Goal: Navigation & Orientation: Understand site structure

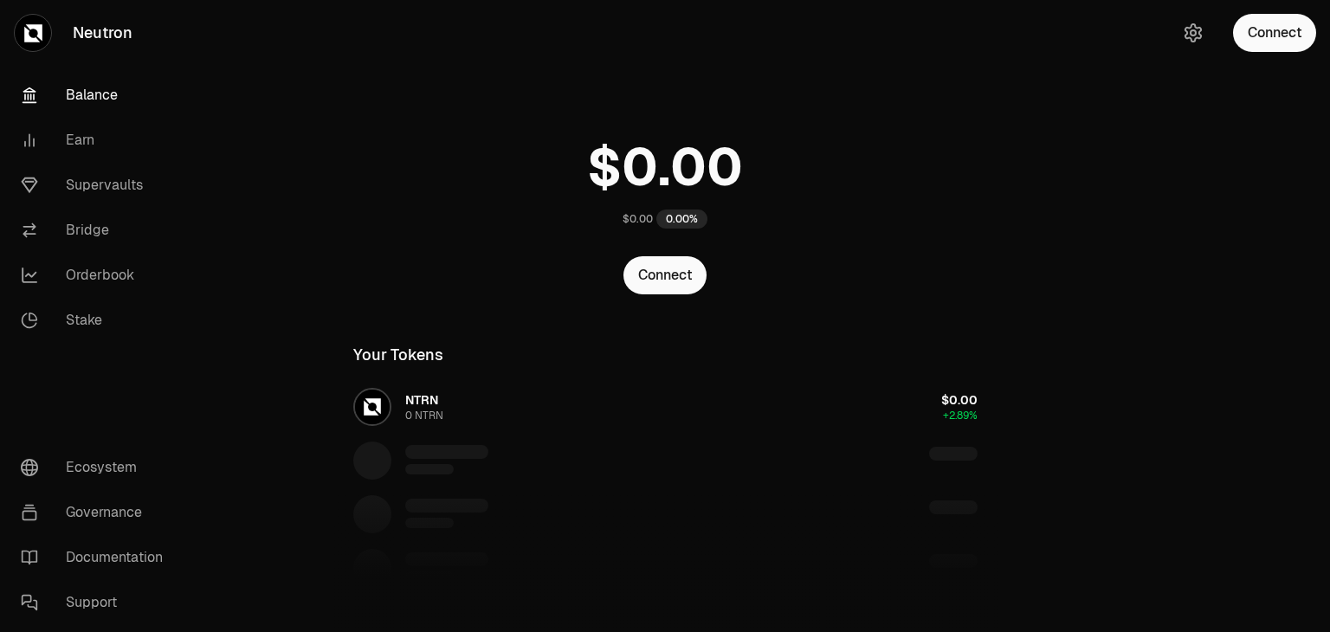
click at [661, 256] on button "Connect" at bounding box center [665, 275] width 83 height 38
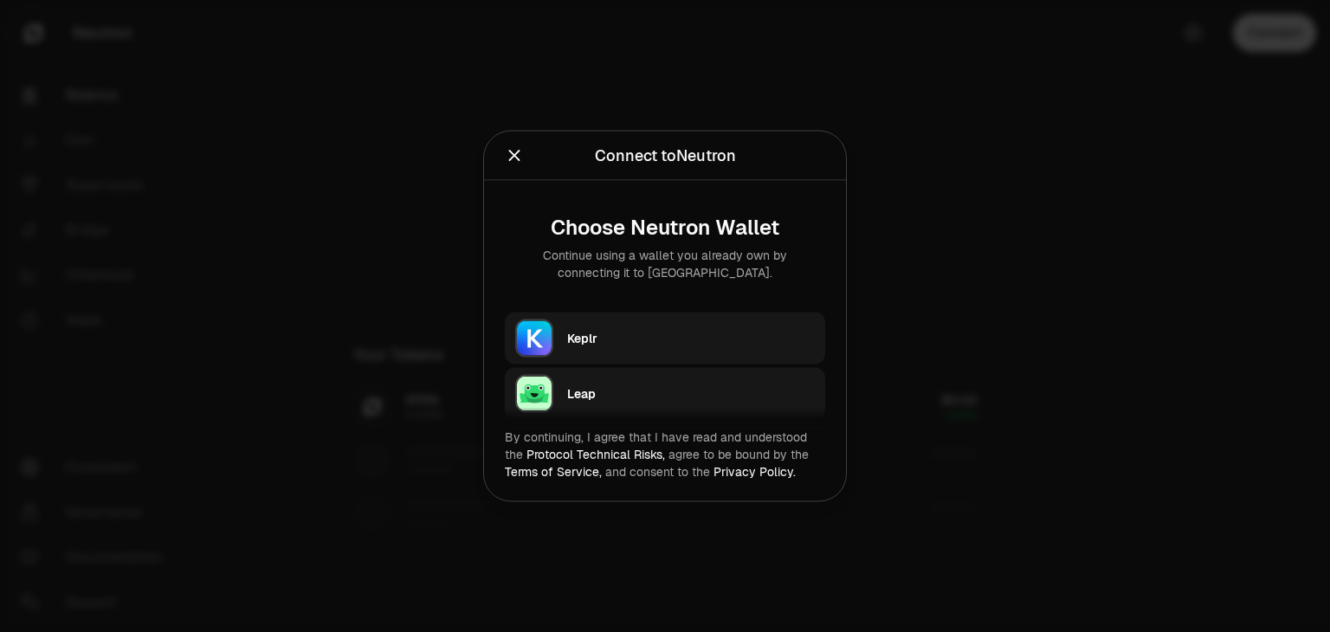
click at [632, 330] on div "Keplr" at bounding box center [691, 338] width 248 height 17
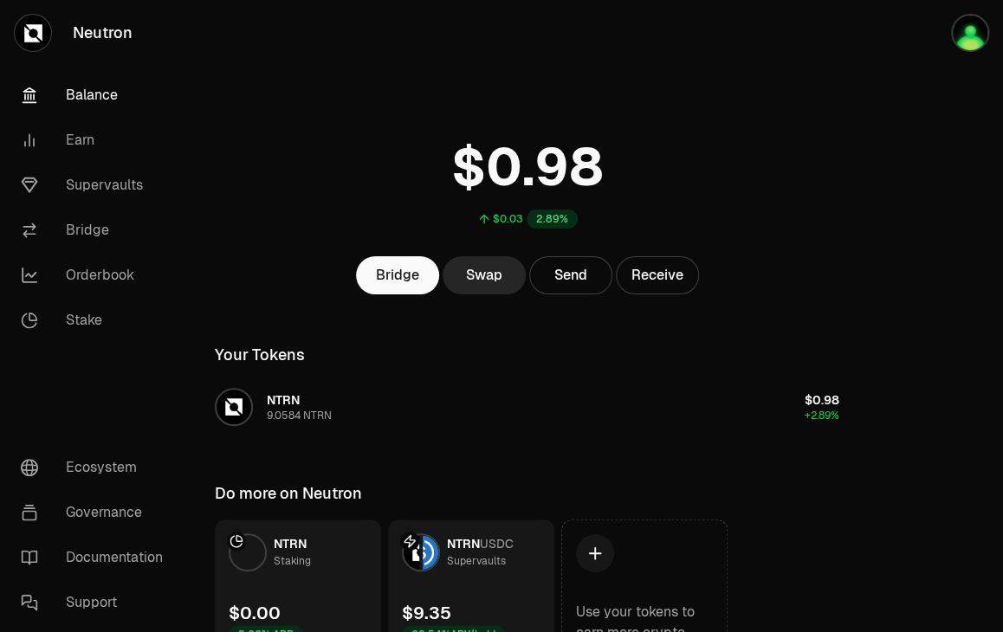
click at [474, 520] on link "NTRN USDC Supervaults $9.35 62.54% APY/hold" at bounding box center [471, 589] width 166 height 139
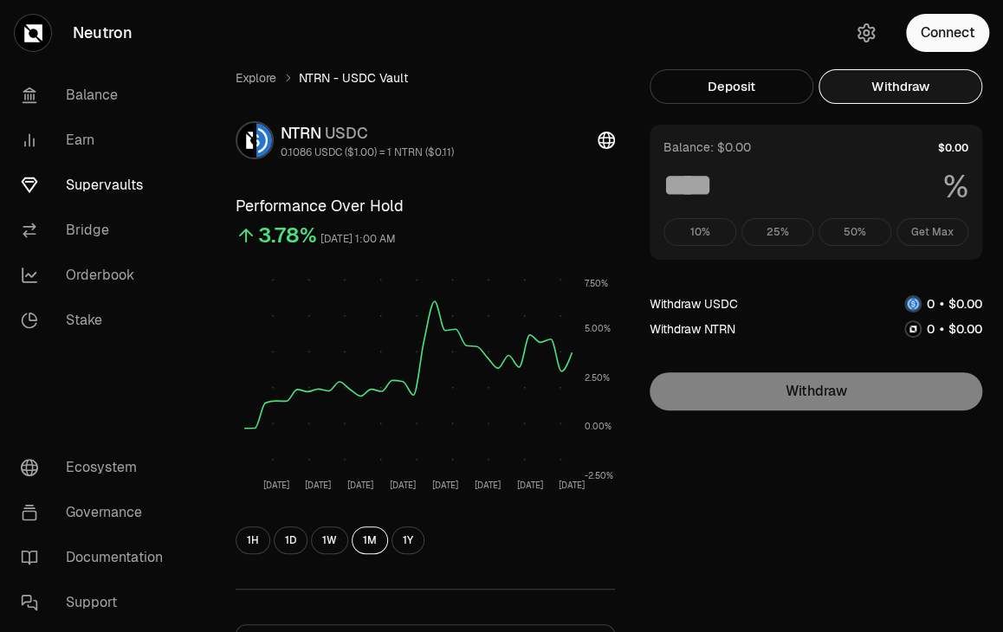
click at [882, 69] on button "Withdraw" at bounding box center [900, 86] width 164 height 35
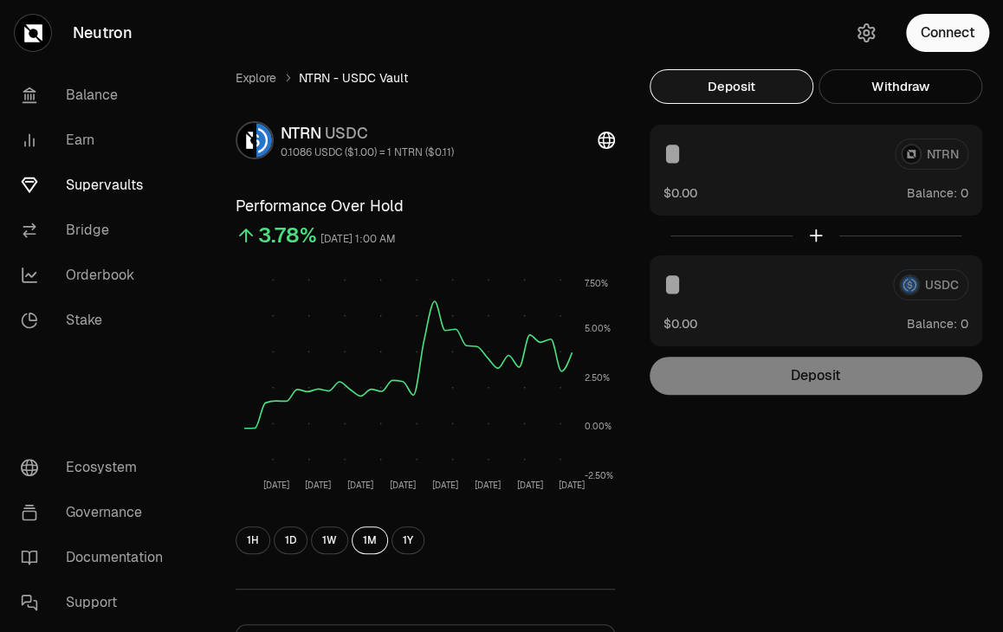
click at [776, 69] on button "Deposit" at bounding box center [731, 86] width 164 height 35
click at [789, 464] on div "Explore NTRN - USDC Vault NTRN USDC 0.1086 USDC ($1.00) = 1 NTRN ($0.11) Perfor…" at bounding box center [598, 479] width 767 height 820
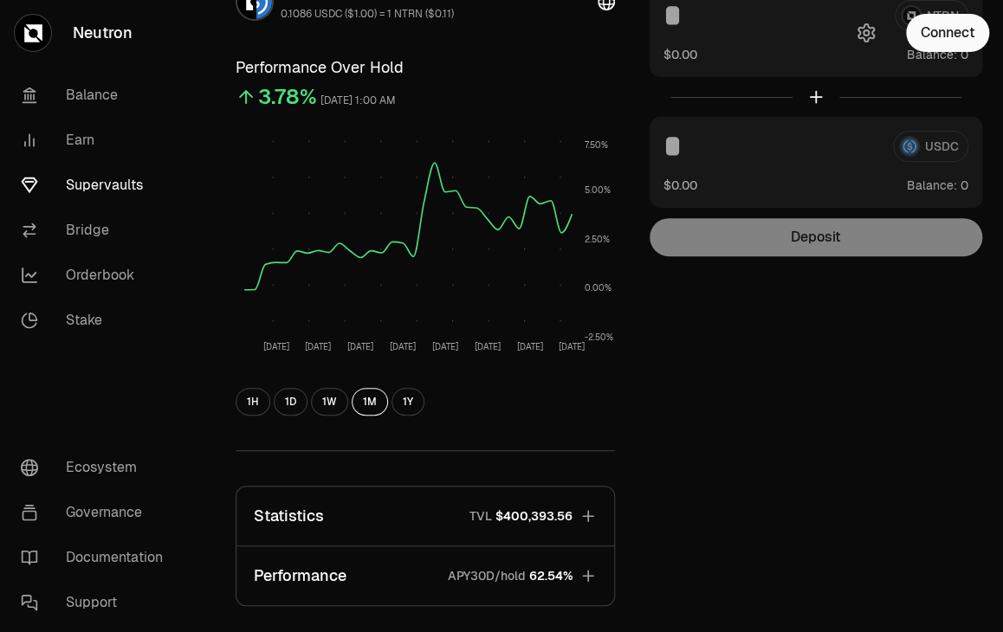
scroll to position [173, 0]
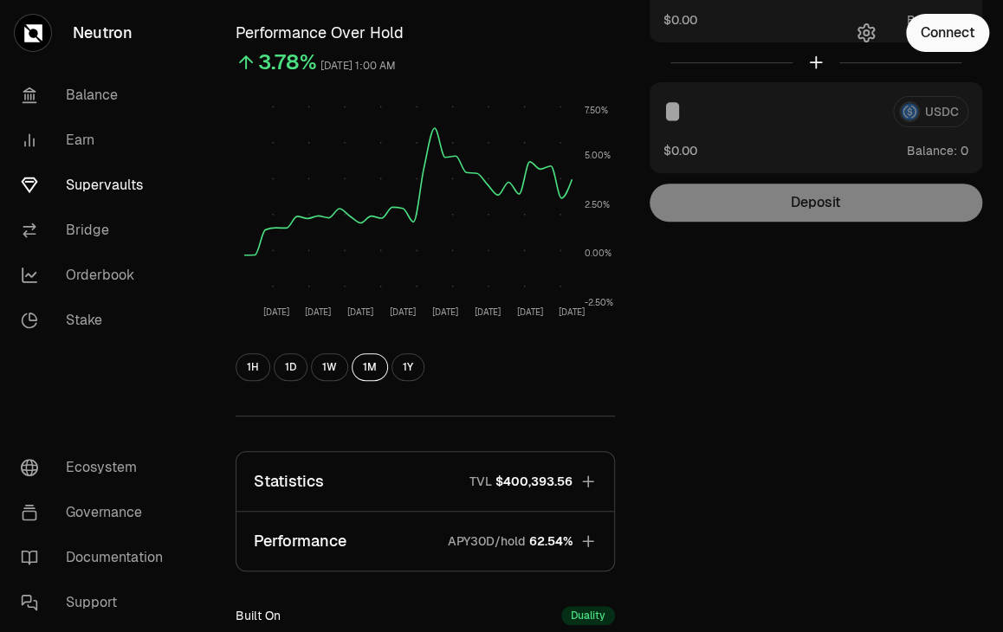
click at [615, 606] on div "Duality" at bounding box center [588, 615] width 54 height 19
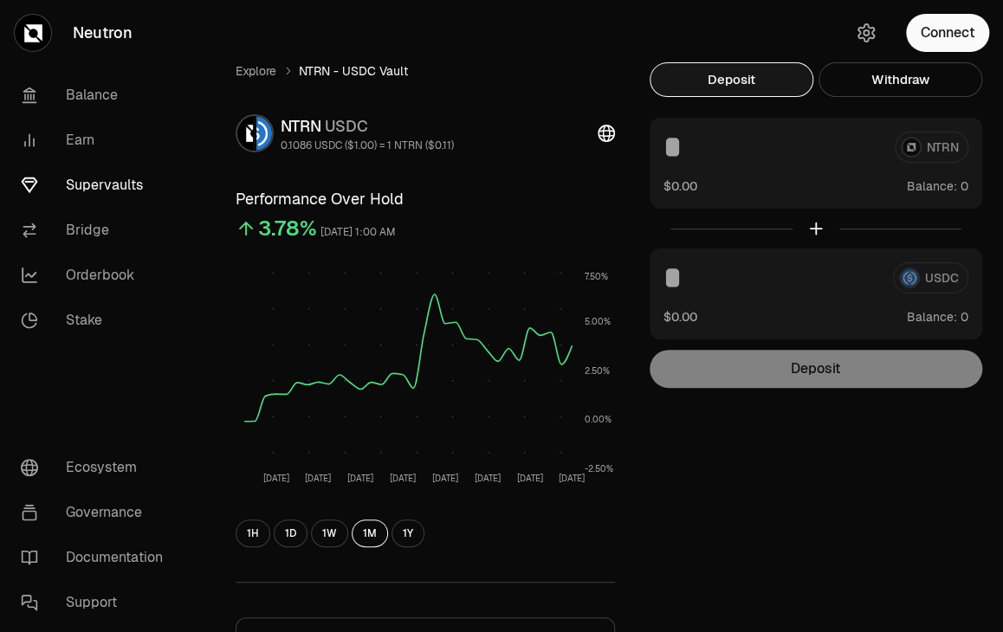
scroll to position [0, 0]
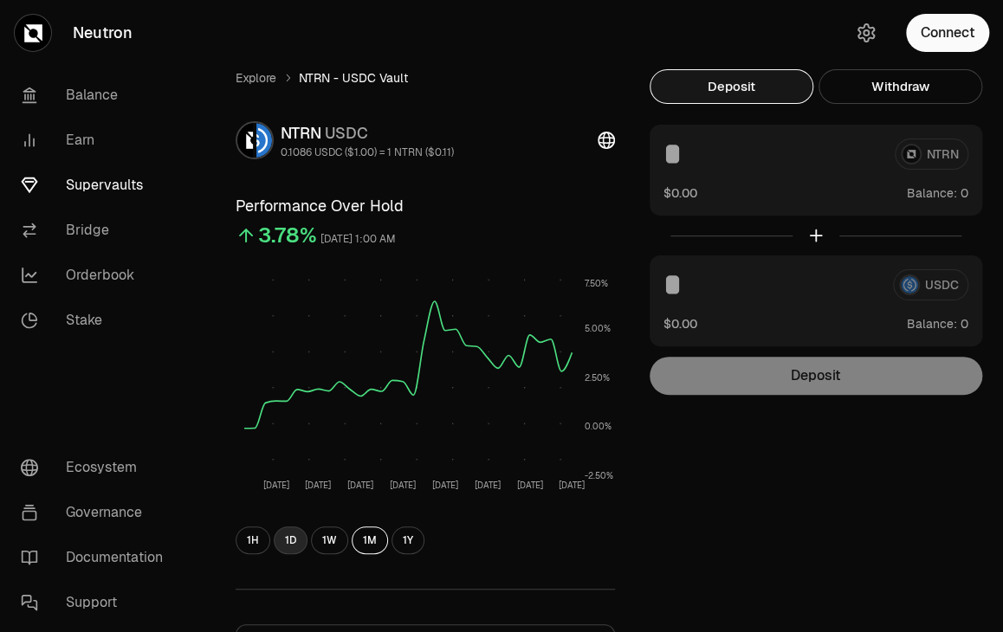
click at [274, 527] on button "1D" at bounding box center [291, 541] width 34 height 28
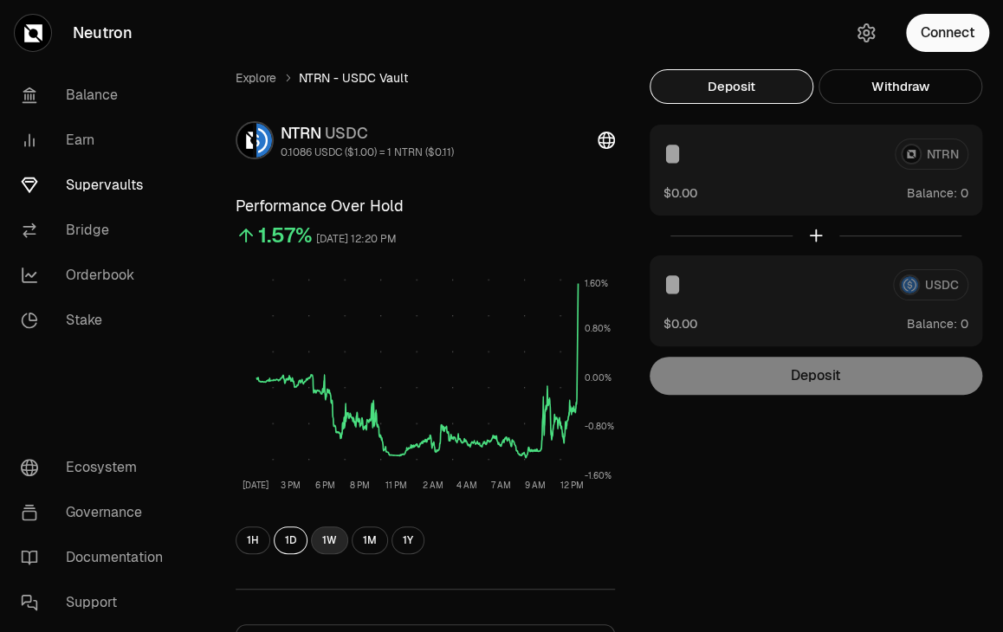
click at [311, 527] on button "1W" at bounding box center [329, 541] width 37 height 28
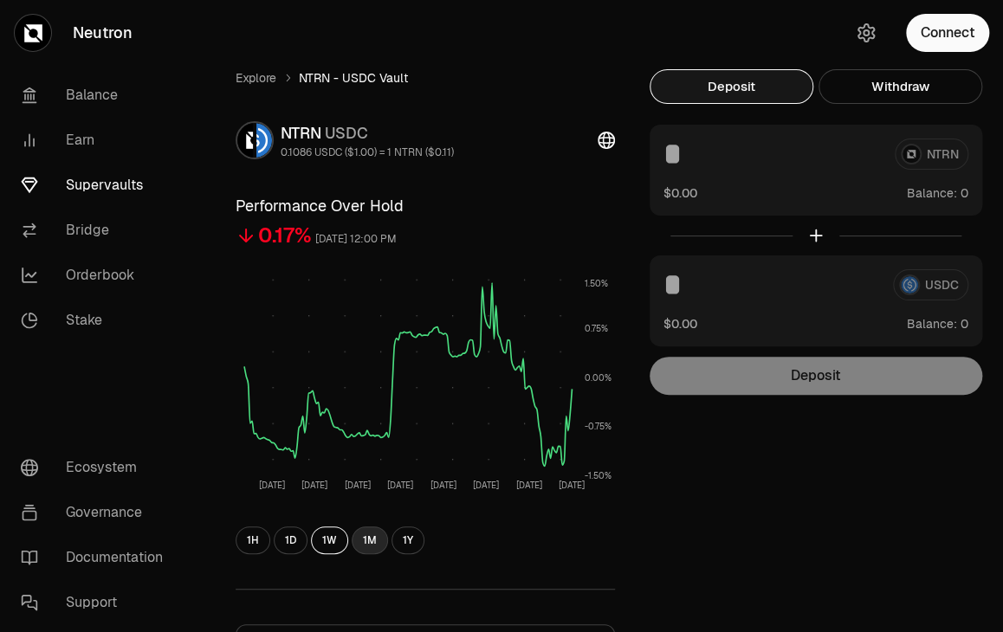
click at [352, 527] on button "1M" at bounding box center [370, 541] width 36 height 28
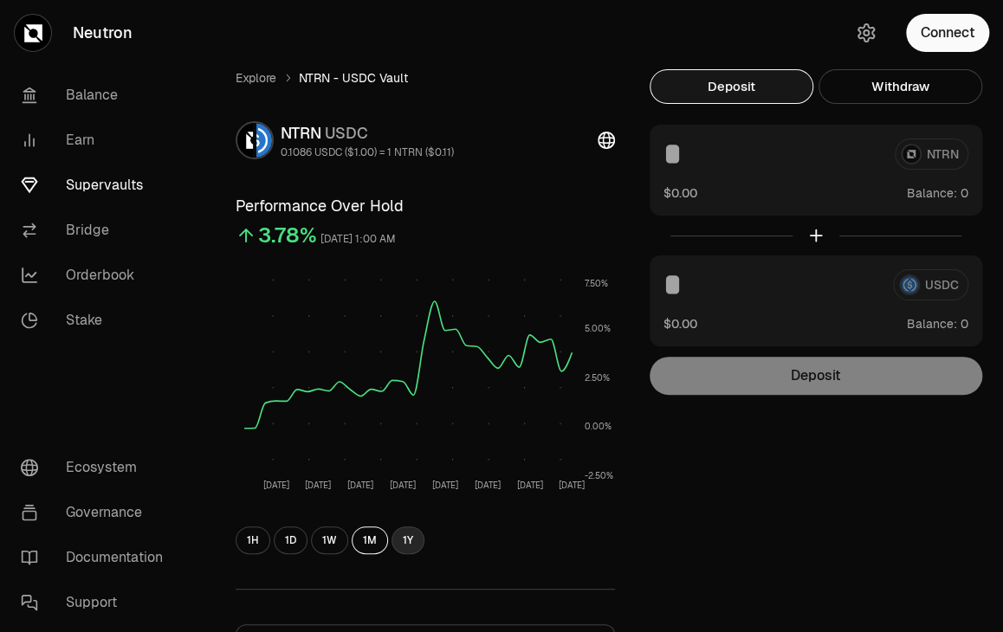
click at [391, 527] on button "1Y" at bounding box center [407, 541] width 33 height 28
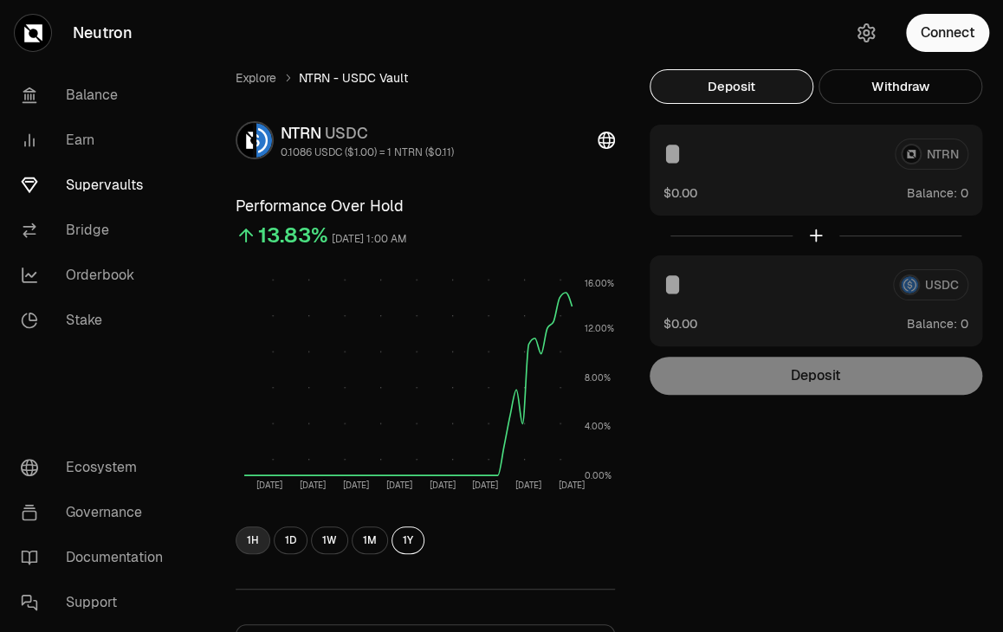
click at [236, 527] on button "1H" at bounding box center [253, 541] width 35 height 28
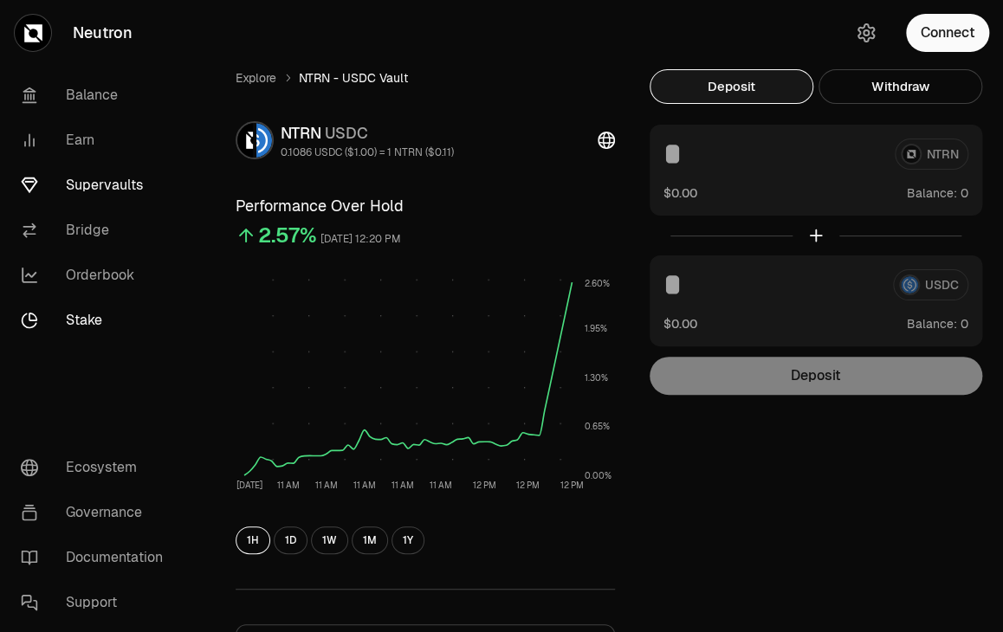
click at [77, 298] on link "Stake" at bounding box center [97, 320] width 180 height 45
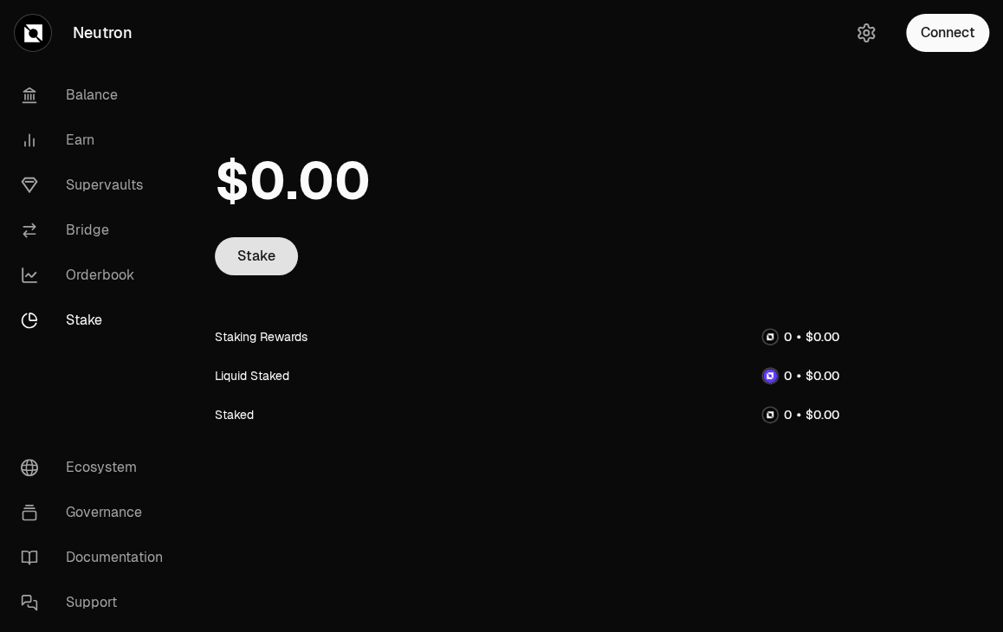
click at [298, 237] on link "Stake" at bounding box center [256, 256] width 83 height 38
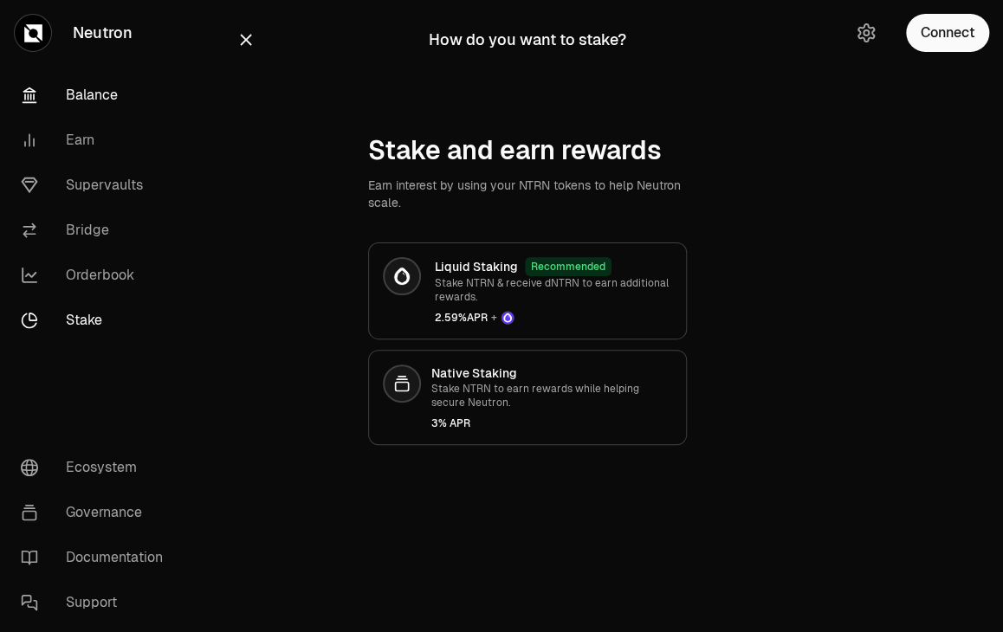
click at [68, 73] on link "Balance" at bounding box center [97, 95] width 180 height 45
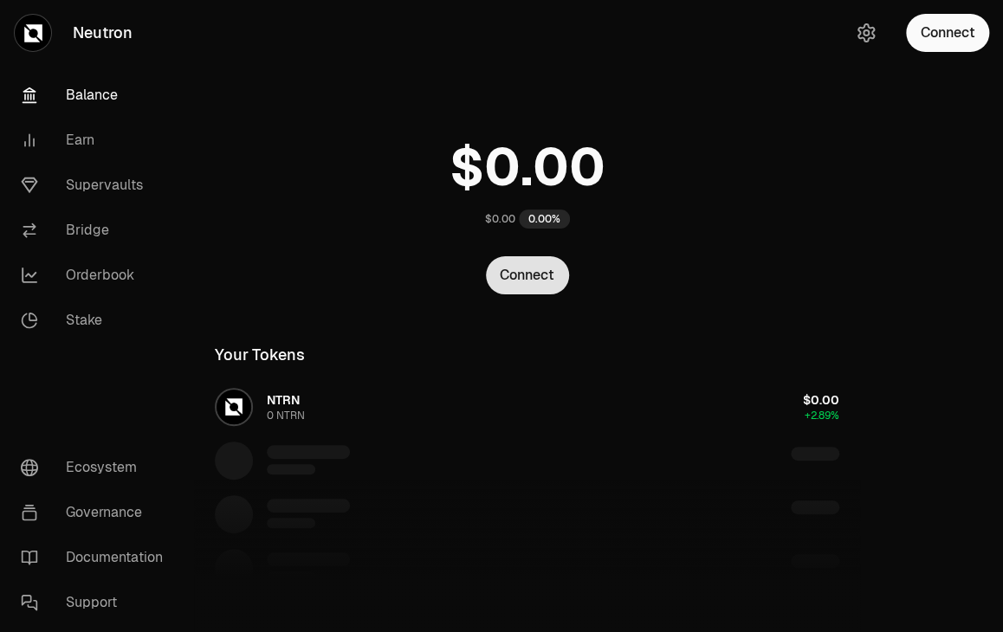
click at [494, 256] on button "Connect" at bounding box center [527, 275] width 83 height 38
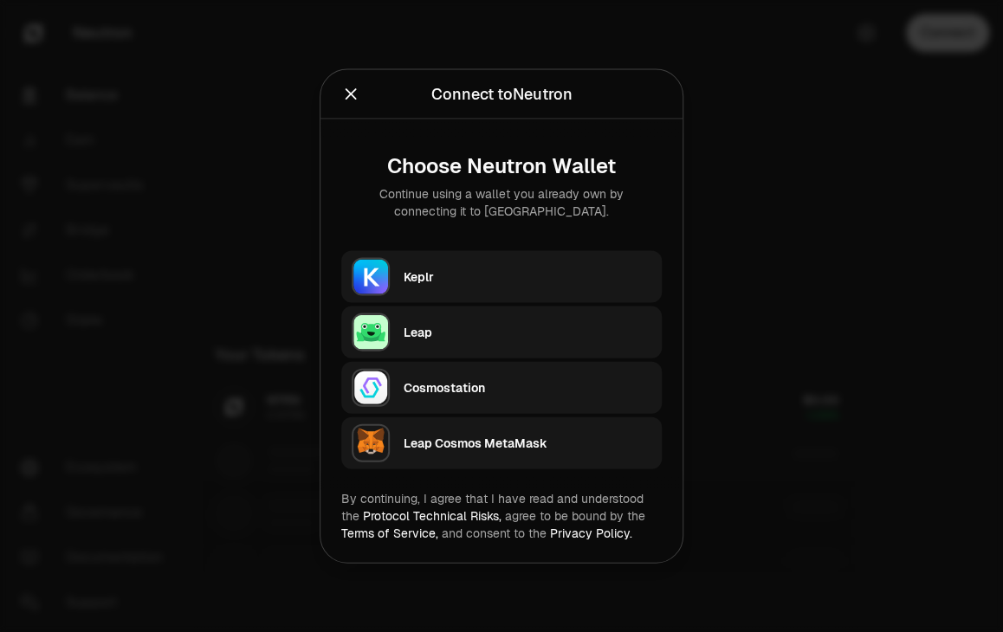
click at [494, 285] on div "Keplr" at bounding box center [528, 276] width 248 height 17
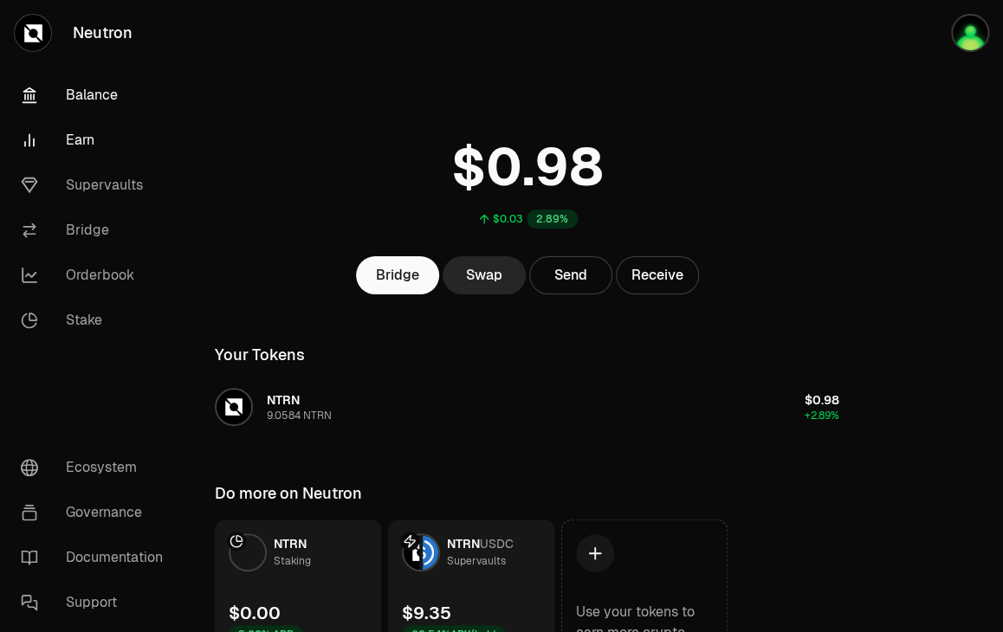
click at [58, 118] on link "Earn" at bounding box center [97, 140] width 180 height 45
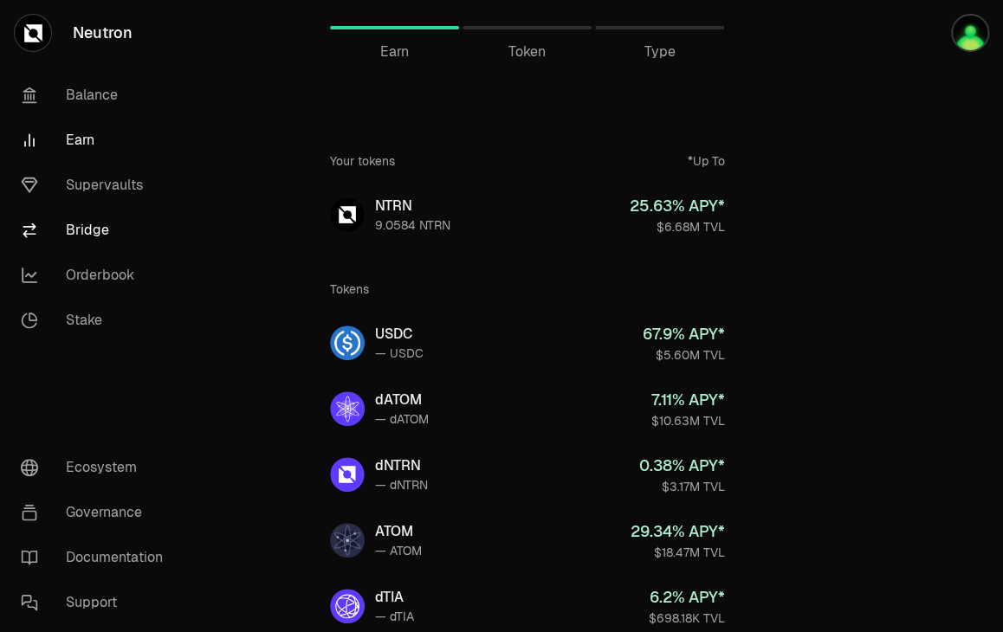
click at [75, 208] on link "Bridge" at bounding box center [97, 230] width 180 height 45
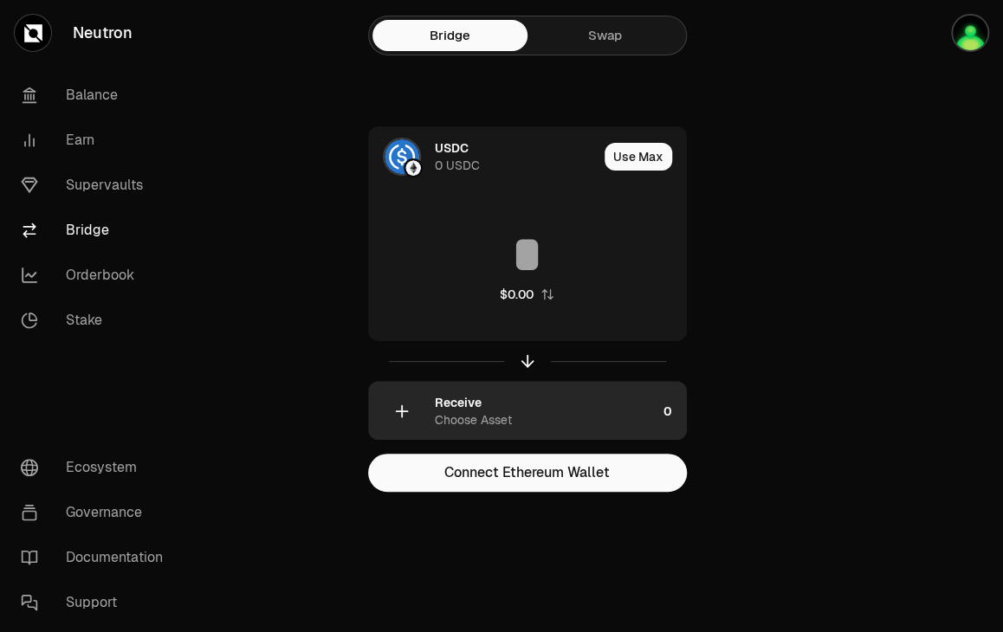
click at [437, 394] on div "Receive" at bounding box center [458, 402] width 47 height 17
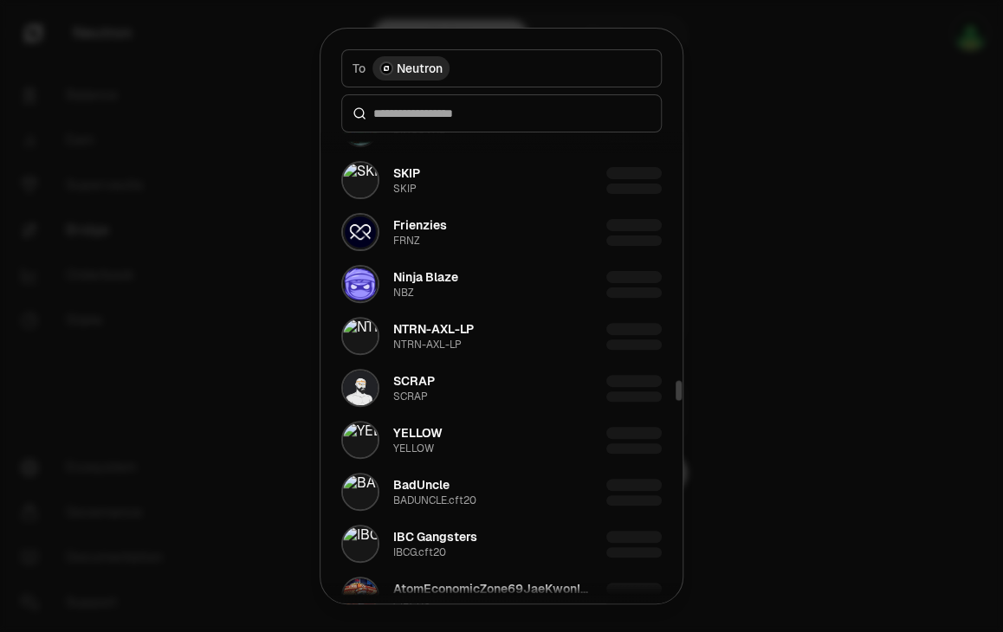
scroll to position [5225, 0]
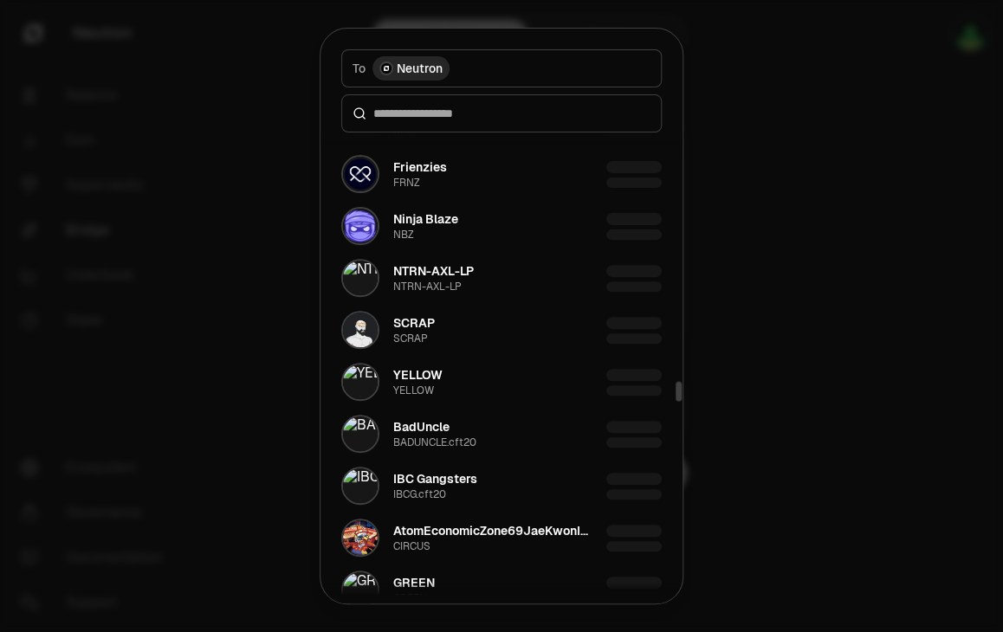
drag, startPoint x: 634, startPoint y: 161, endPoint x: 635, endPoint y: 410, distance: 248.5
click at [675, 401] on div at bounding box center [678, 391] width 6 height 20
click at [322, 281] on div at bounding box center [501, 316] width 1003 height 632
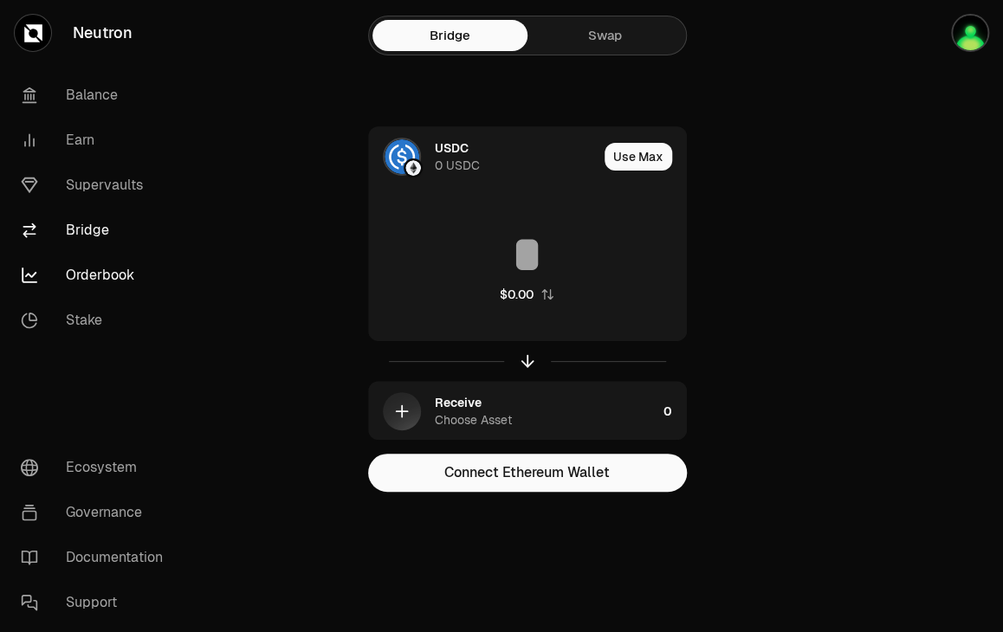
click at [73, 253] on link "Orderbook" at bounding box center [97, 275] width 180 height 45
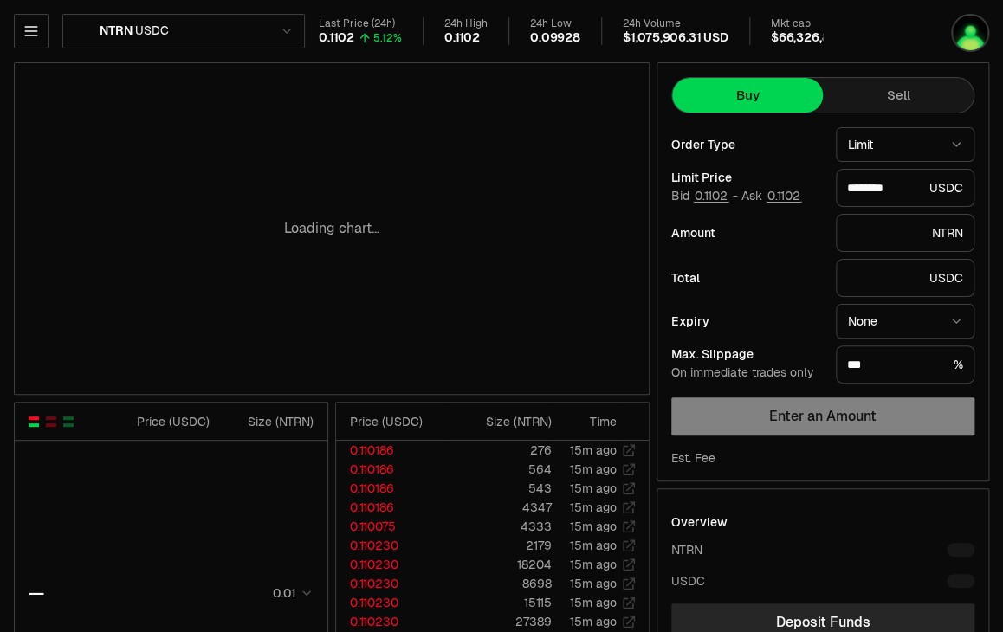
type input "********"
